Goal: Check status: Check status

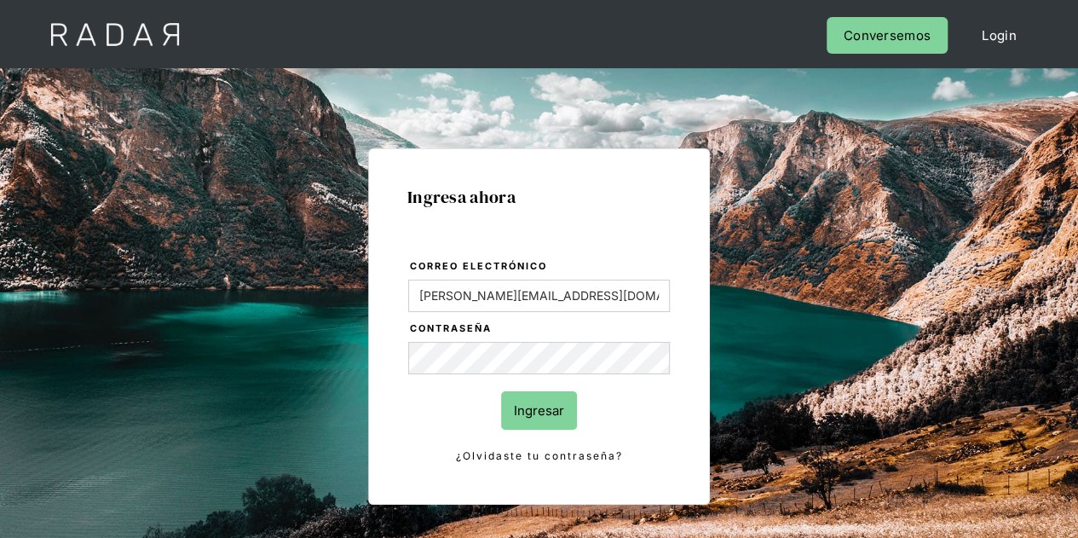
click at [550, 406] on input "Ingresar" at bounding box center [539, 410] width 76 height 38
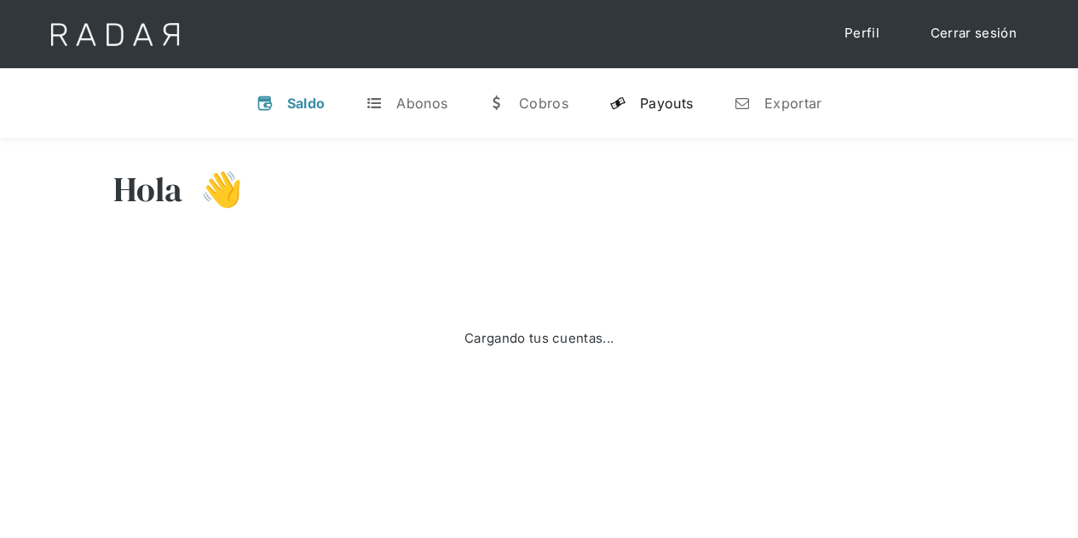
click at [653, 99] on div "Payouts" at bounding box center [666, 103] width 53 height 17
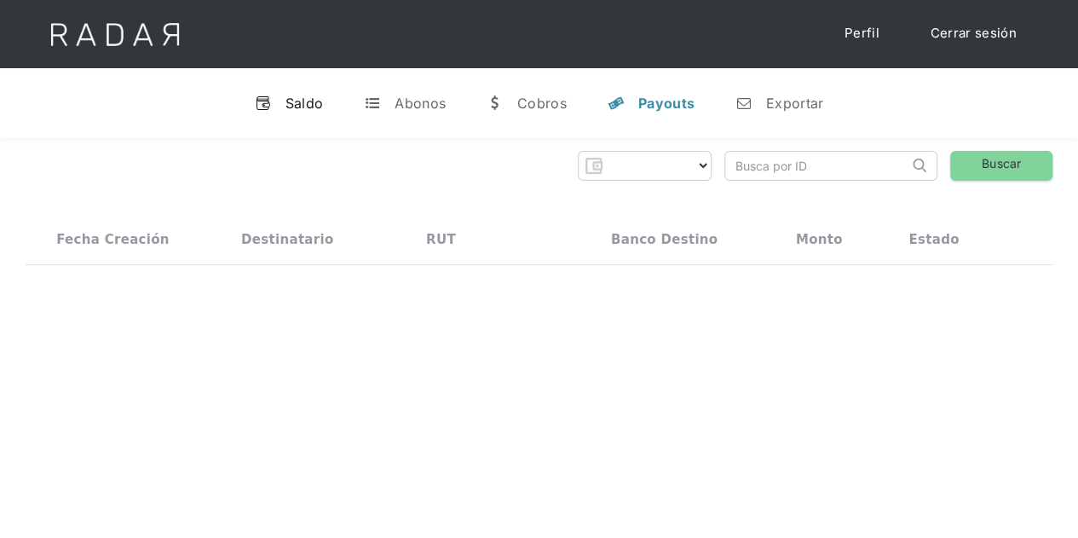
click at [305, 95] on div "Saldo" at bounding box center [304, 103] width 38 height 17
select select "prontopaga"
